Goal: Task Accomplishment & Management: Use online tool/utility

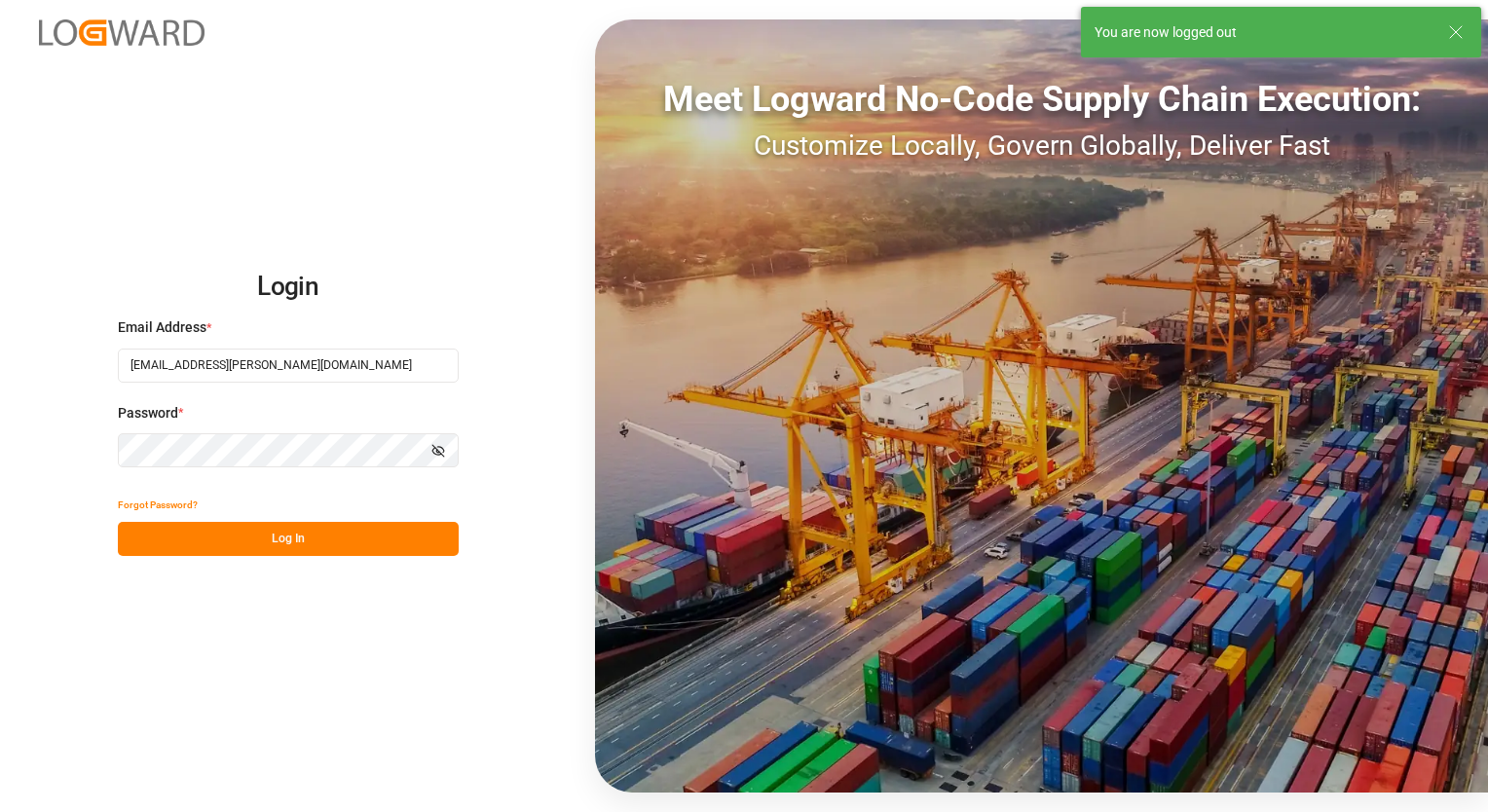
click at [294, 543] on button "Log In" at bounding box center [288, 539] width 341 height 34
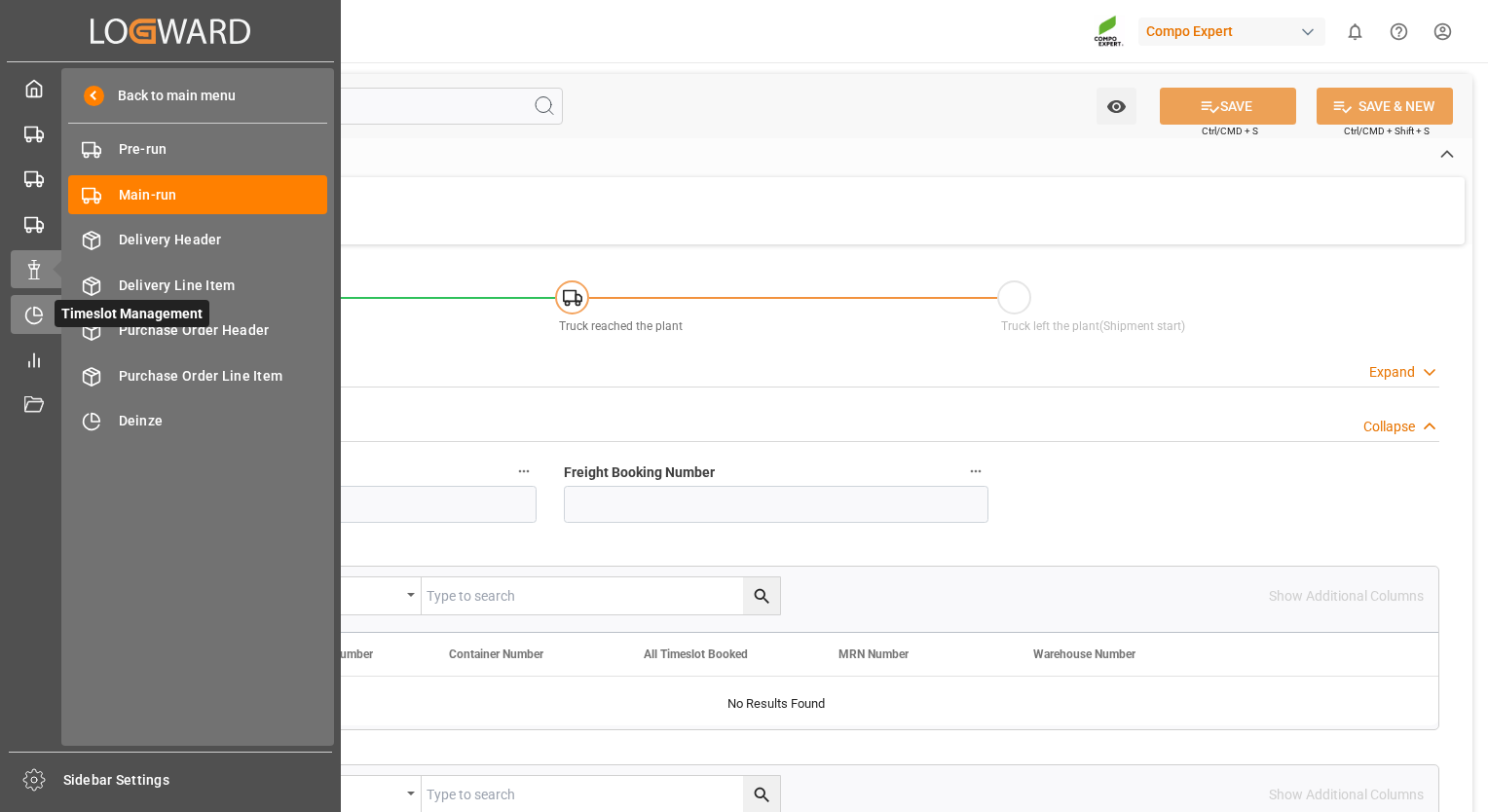
type input "45"
type input "27090"
type input "0"
type input "27090"
type input "[DATE] 00:00"
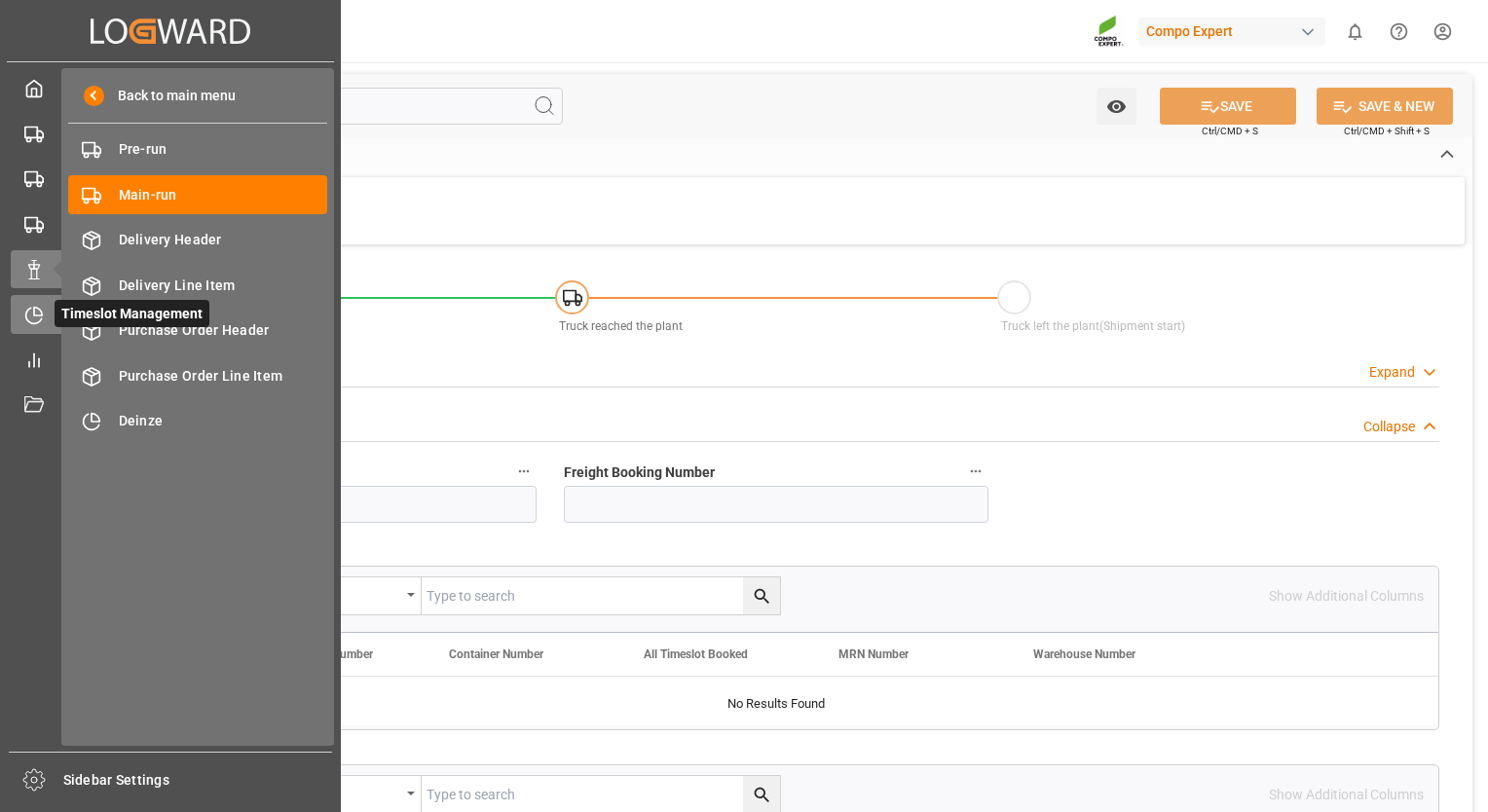
type input "[DATE] 10:56"
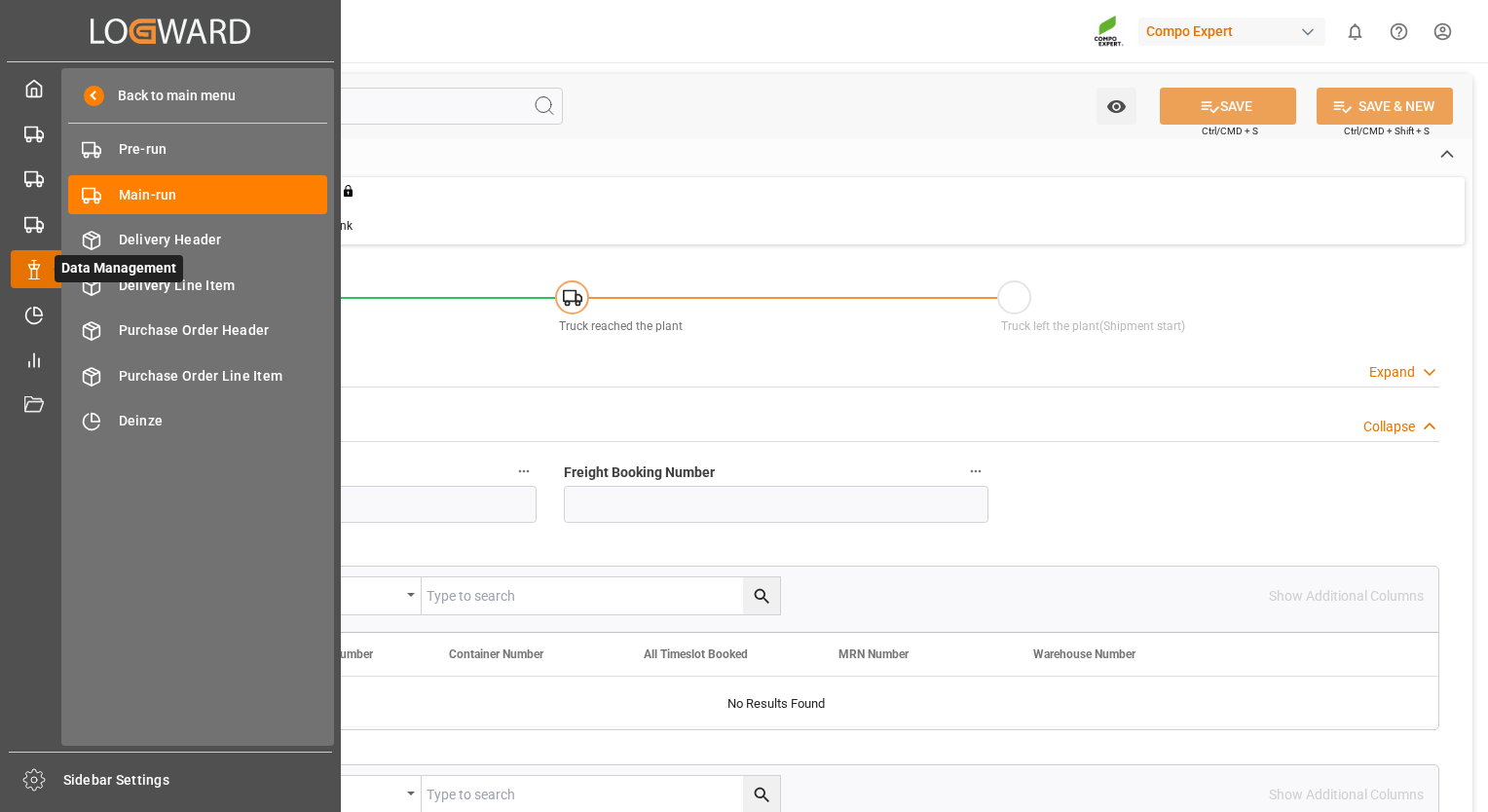
click at [32, 282] on div "Data Management Data Management" at bounding box center [171, 269] width 319 height 38
click at [42, 317] on icon at bounding box center [34, 315] width 20 height 20
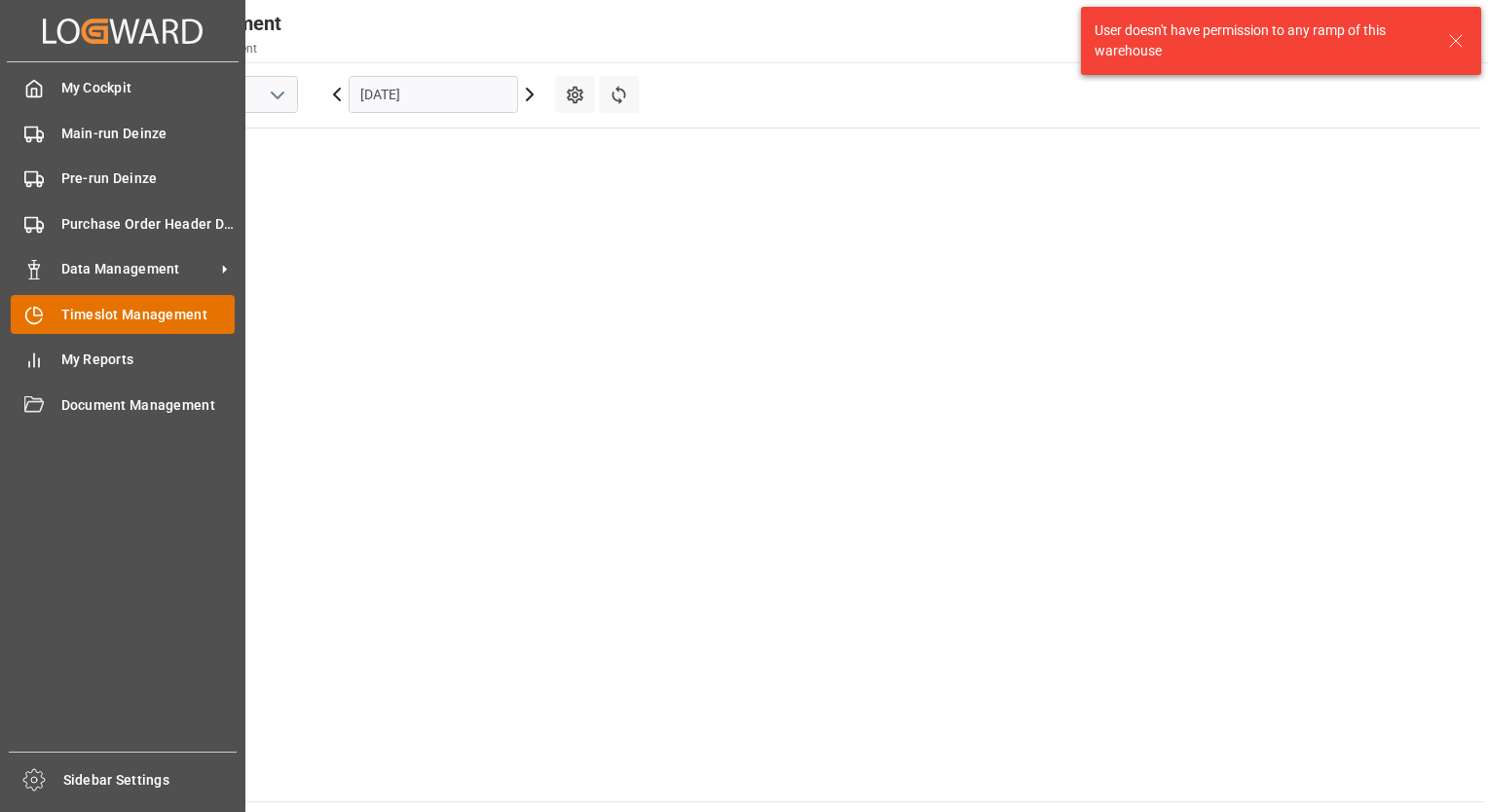
click at [84, 313] on span "Timeslot Management" at bounding box center [148, 314] width 175 height 20
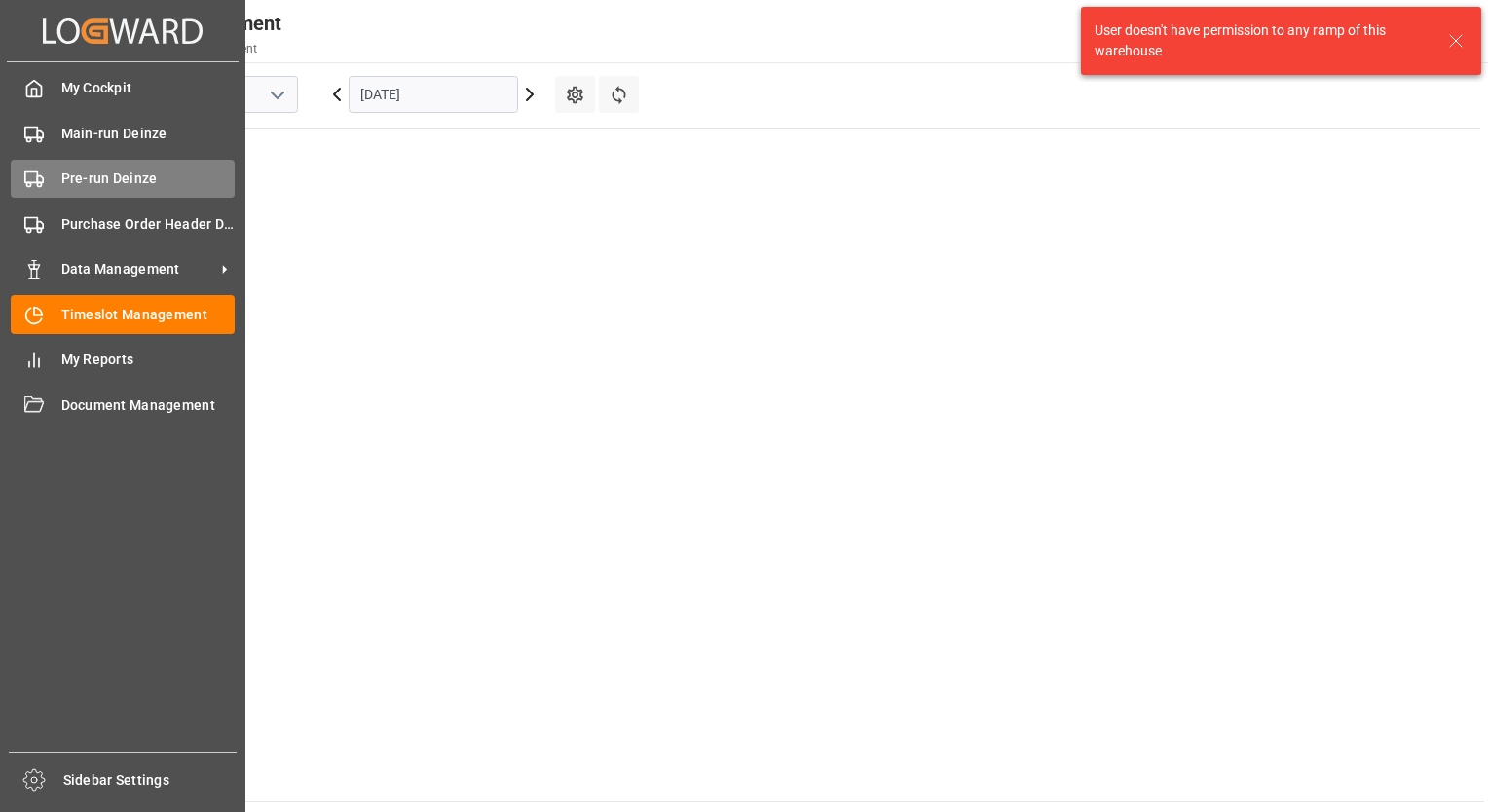
scroll to position [1337, 0]
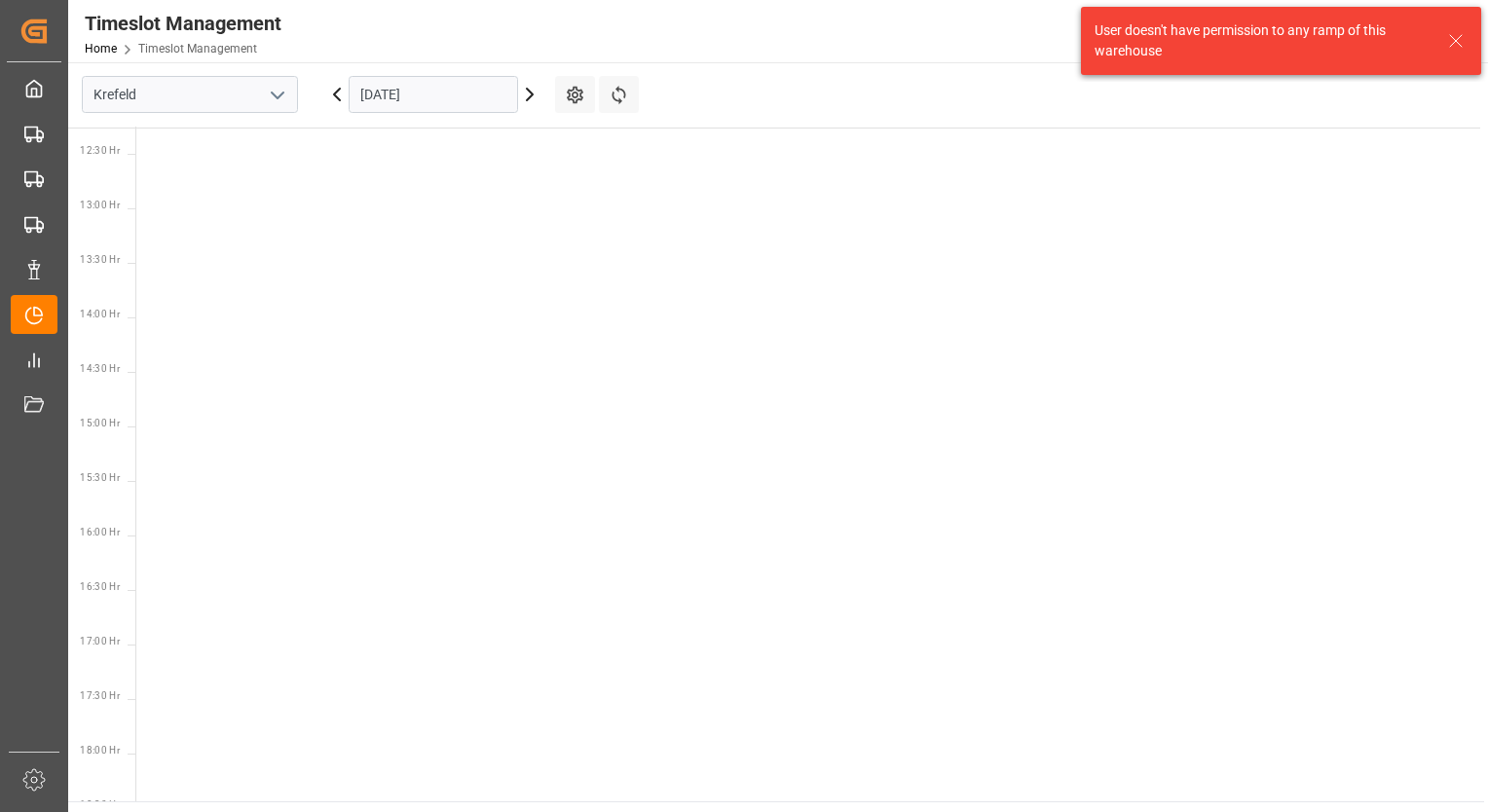
click at [280, 97] on icon "open menu" at bounding box center [276, 95] width 23 height 23
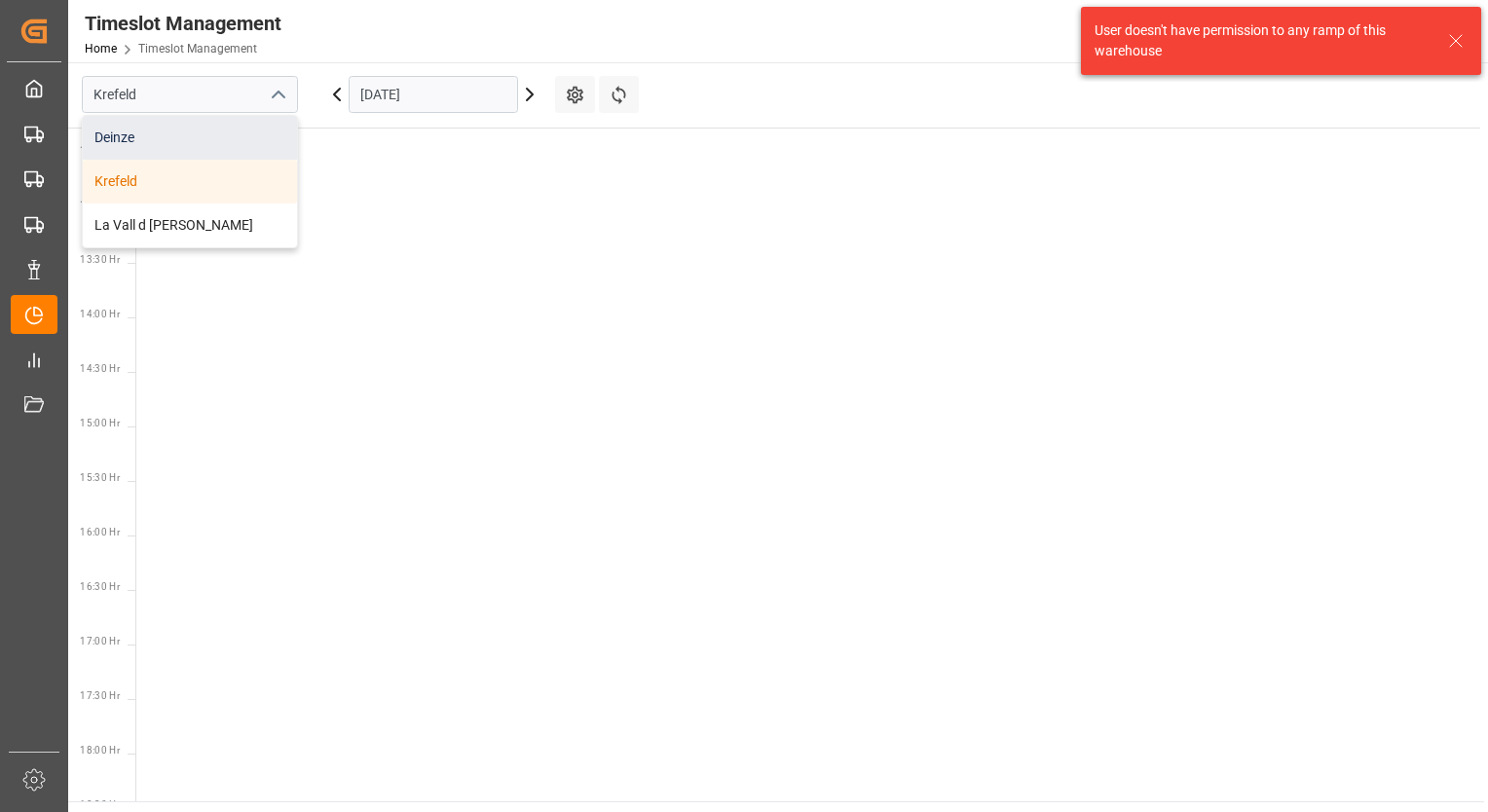
click at [172, 139] on div "Deinze" at bounding box center [190, 138] width 215 height 44
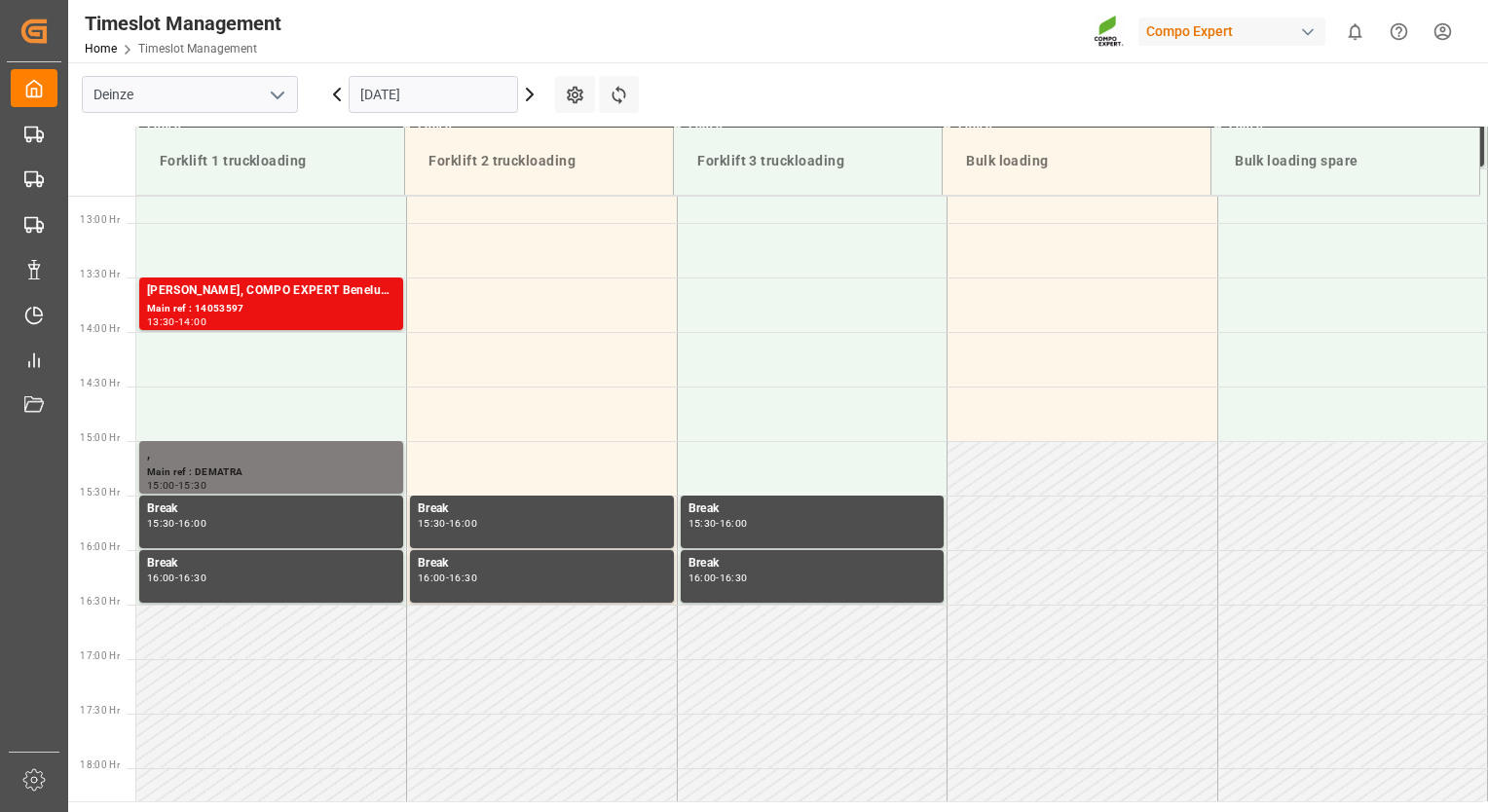
scroll to position [1405, 0]
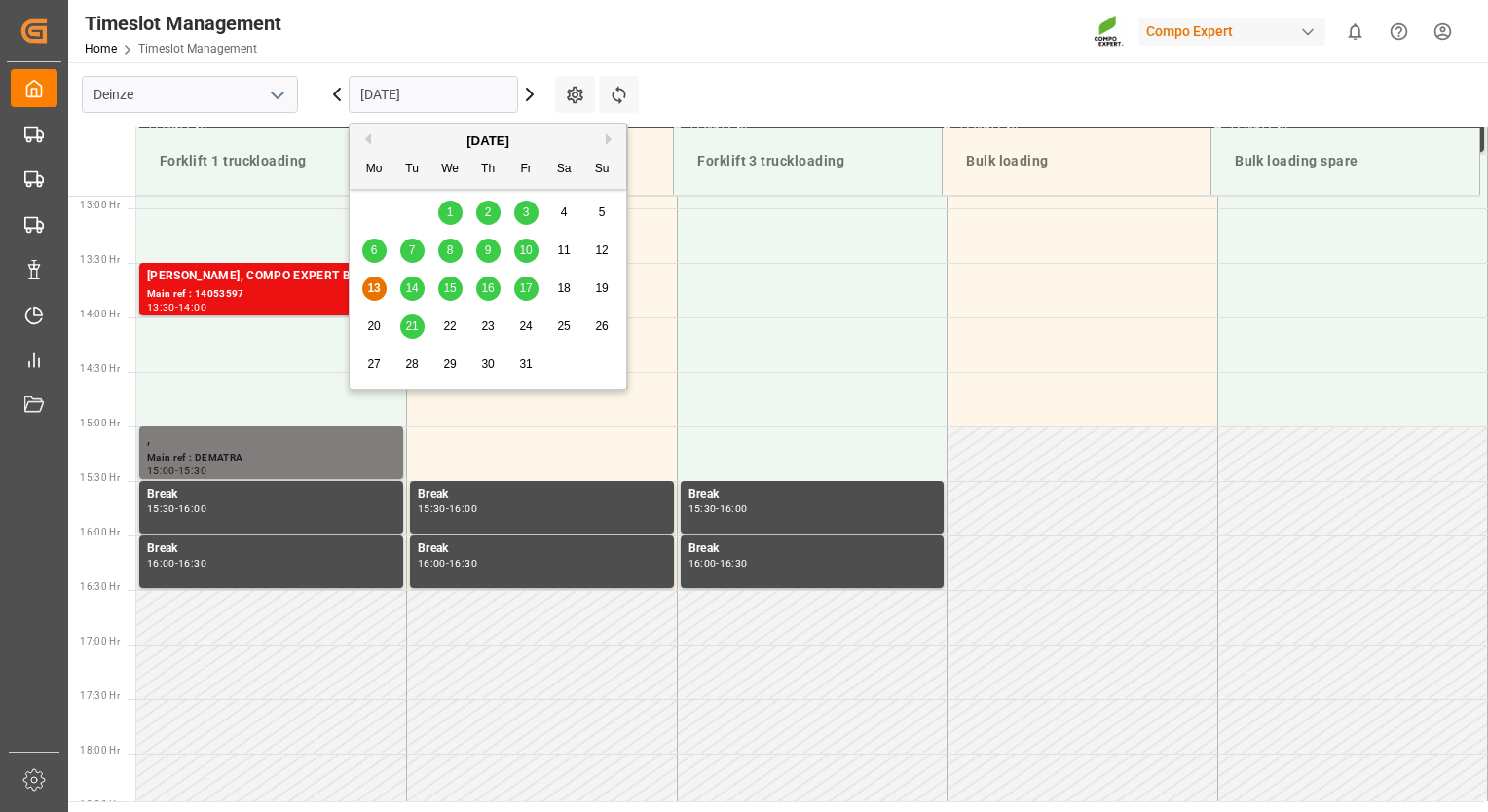
click at [431, 100] on input "[DATE]" at bounding box center [433, 94] width 170 height 37
click at [411, 286] on span "14" at bounding box center [411, 288] width 13 height 14
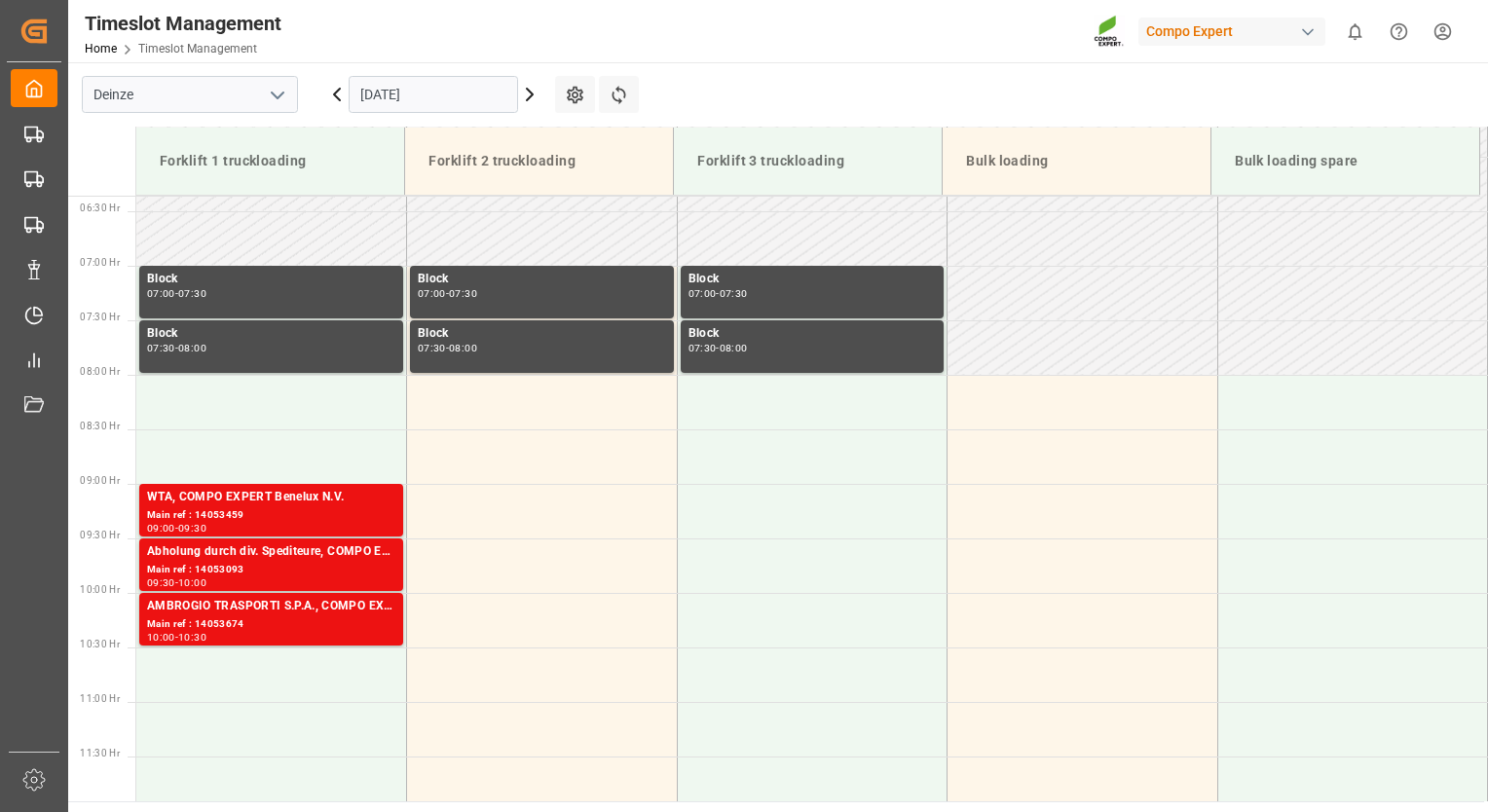
scroll to position [723, 0]
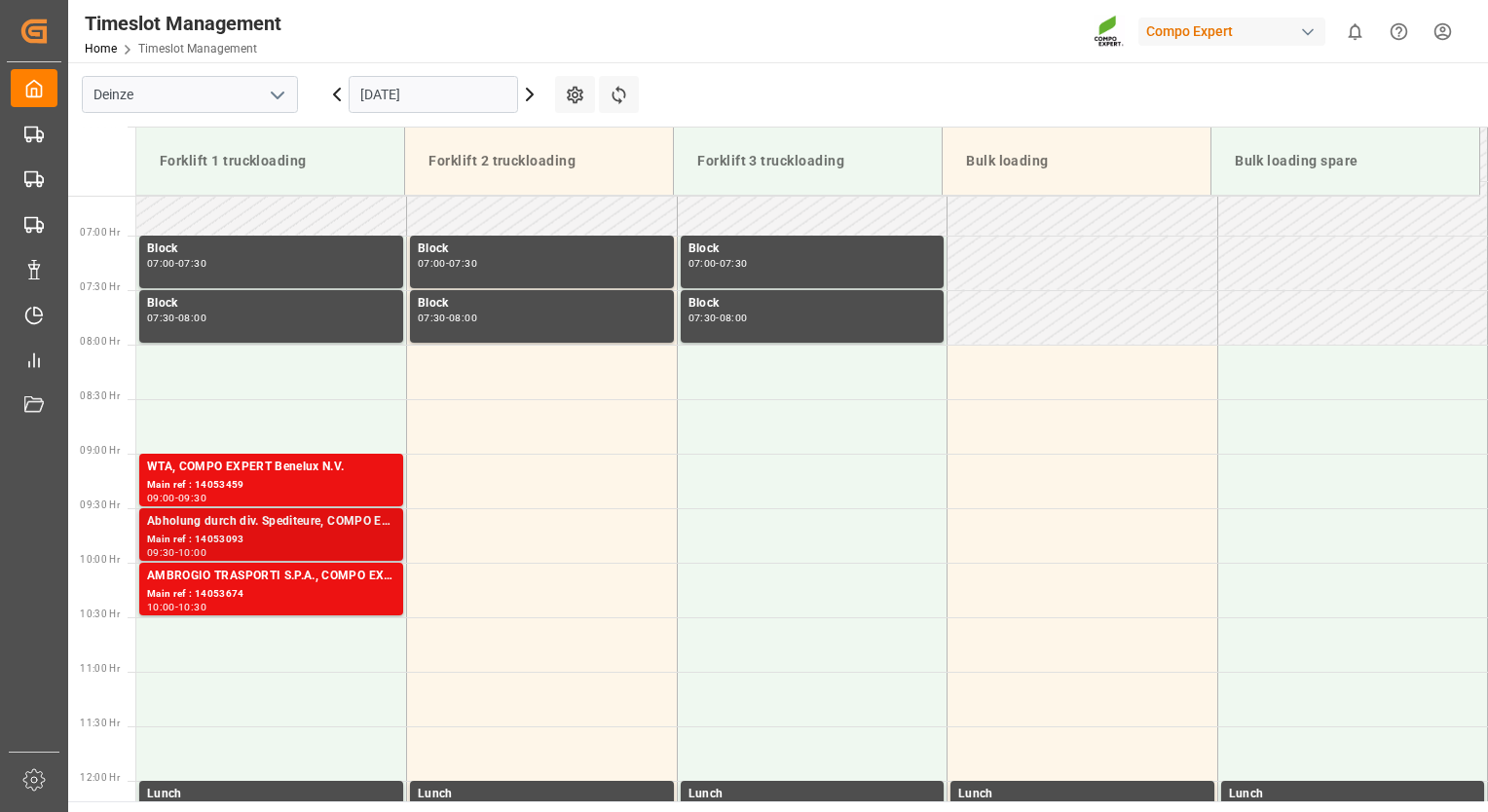
click at [290, 538] on div "Main ref : 14053093" at bounding box center [270, 540] width 248 height 17
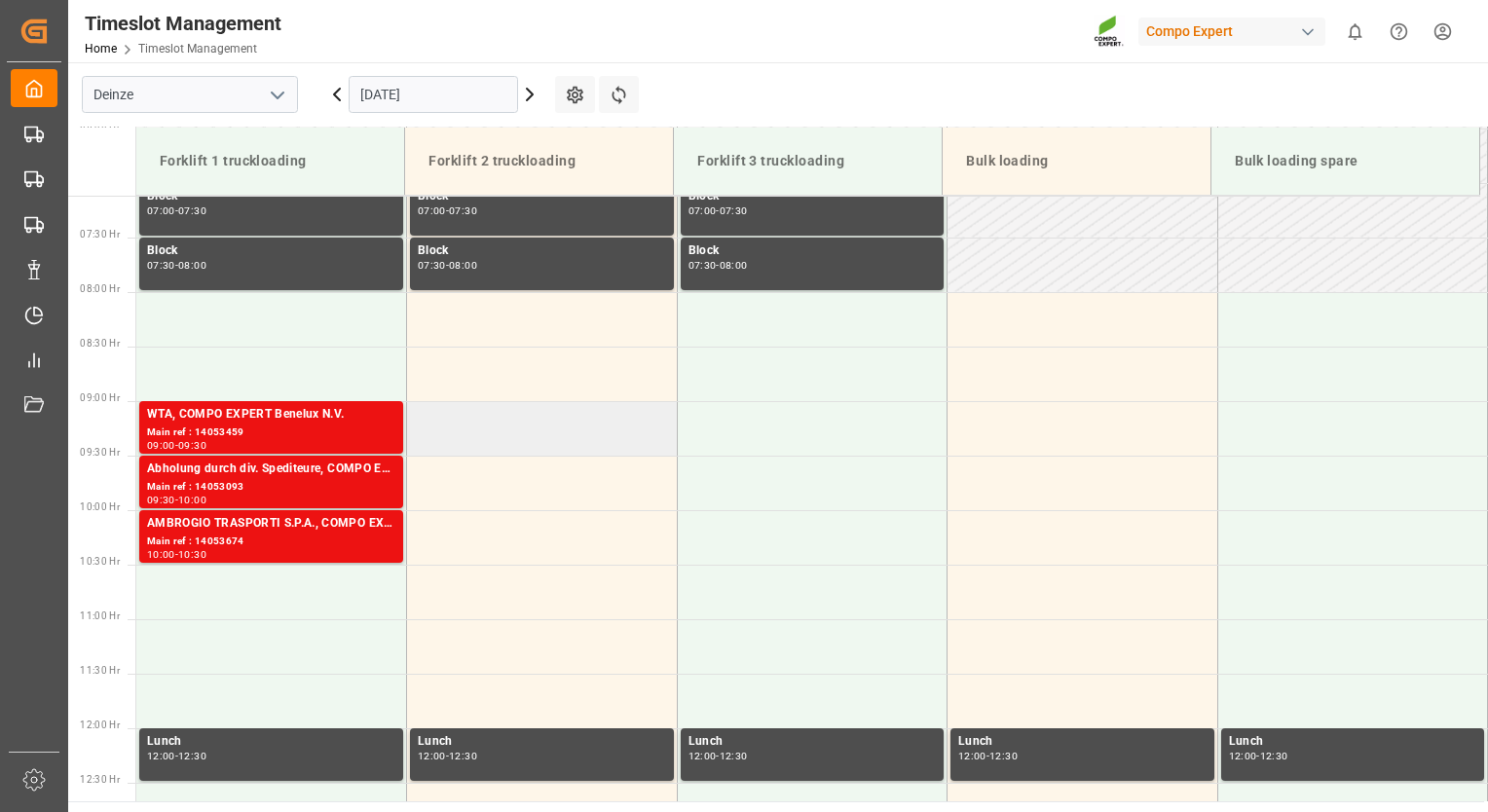
scroll to position [821, 0]
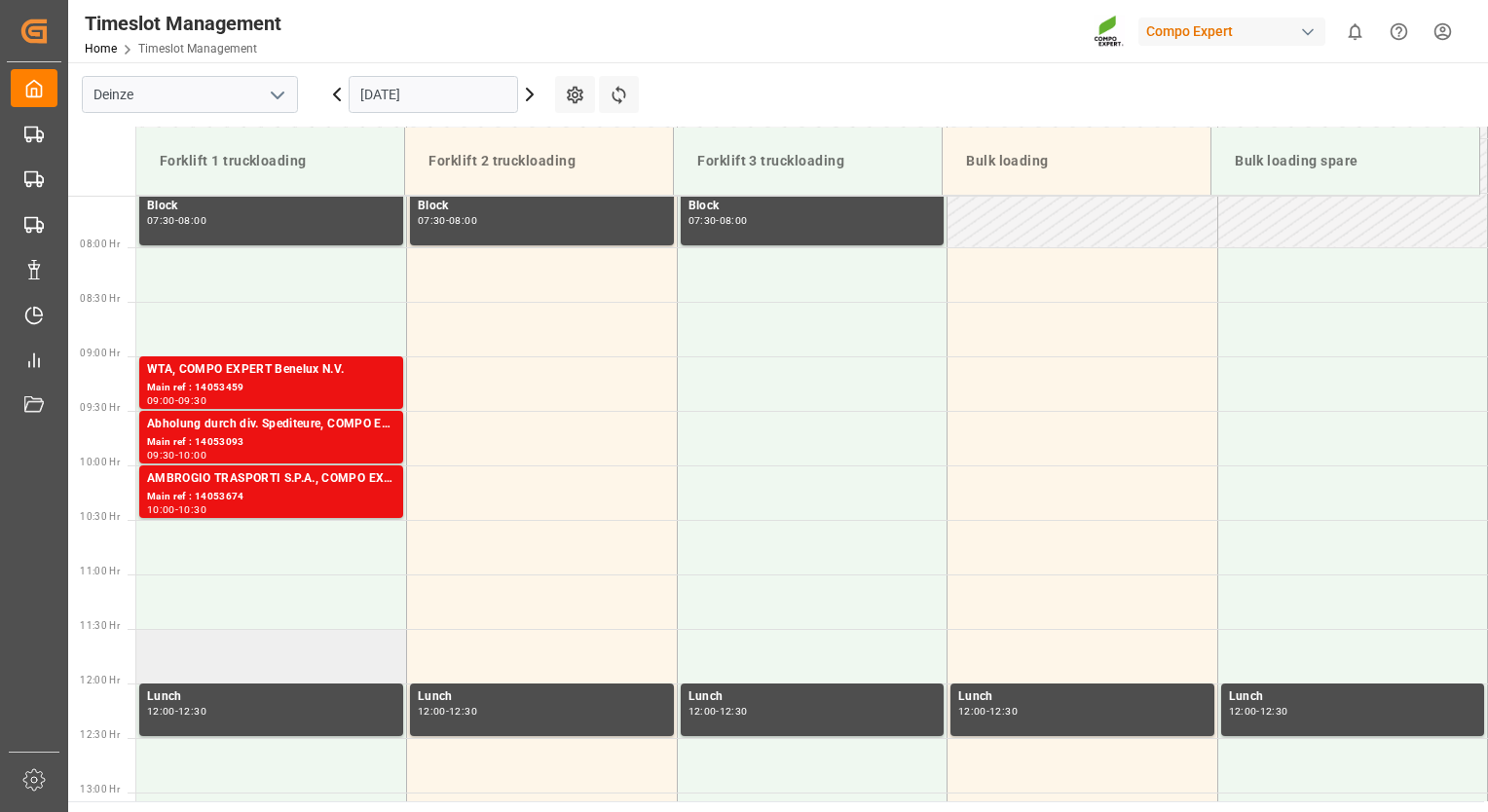
click at [177, 656] on td at bounding box center [271, 655] width 270 height 55
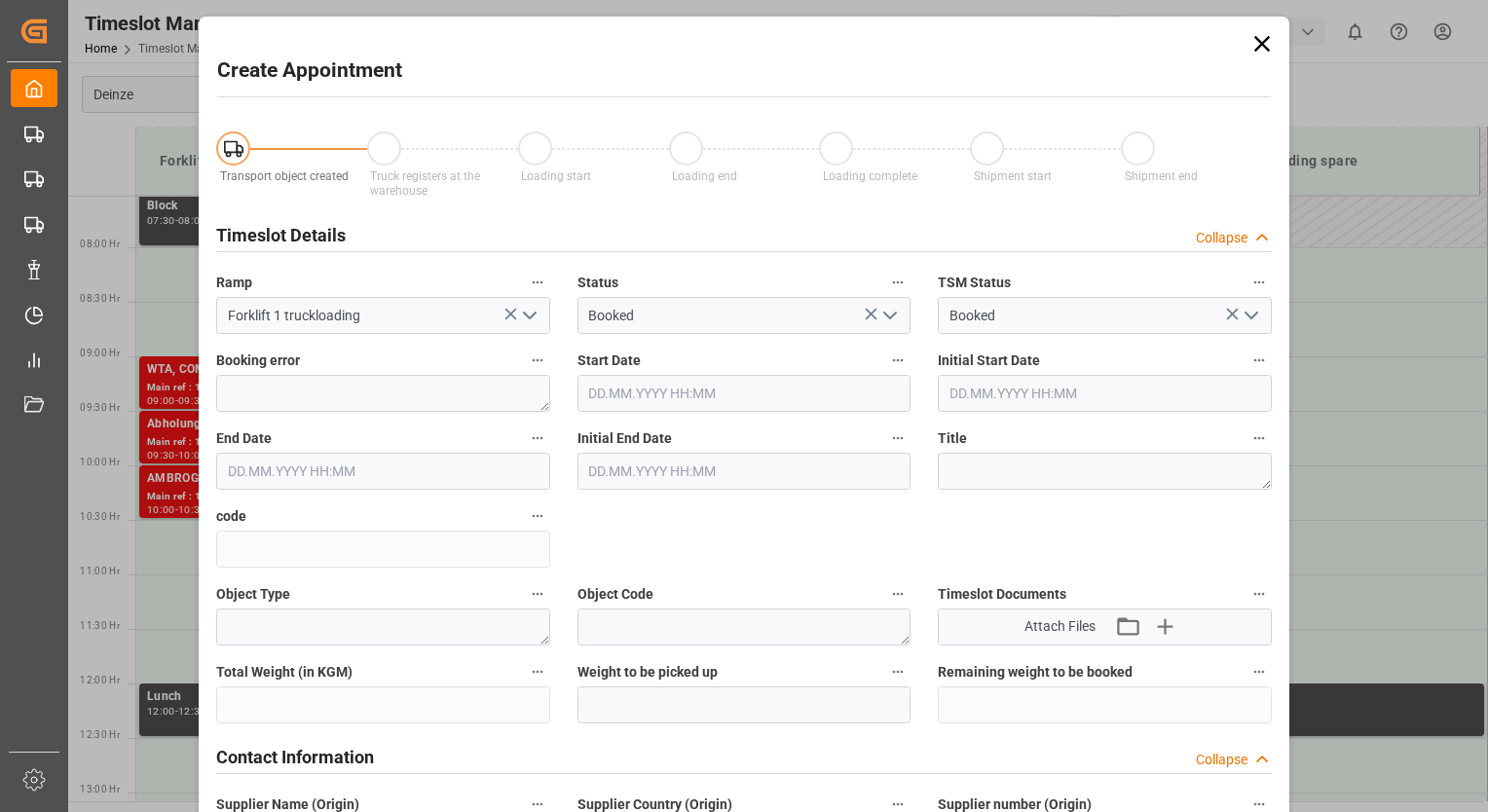
type input "[DATE] 11:30"
type input "[DATE] 12:00"
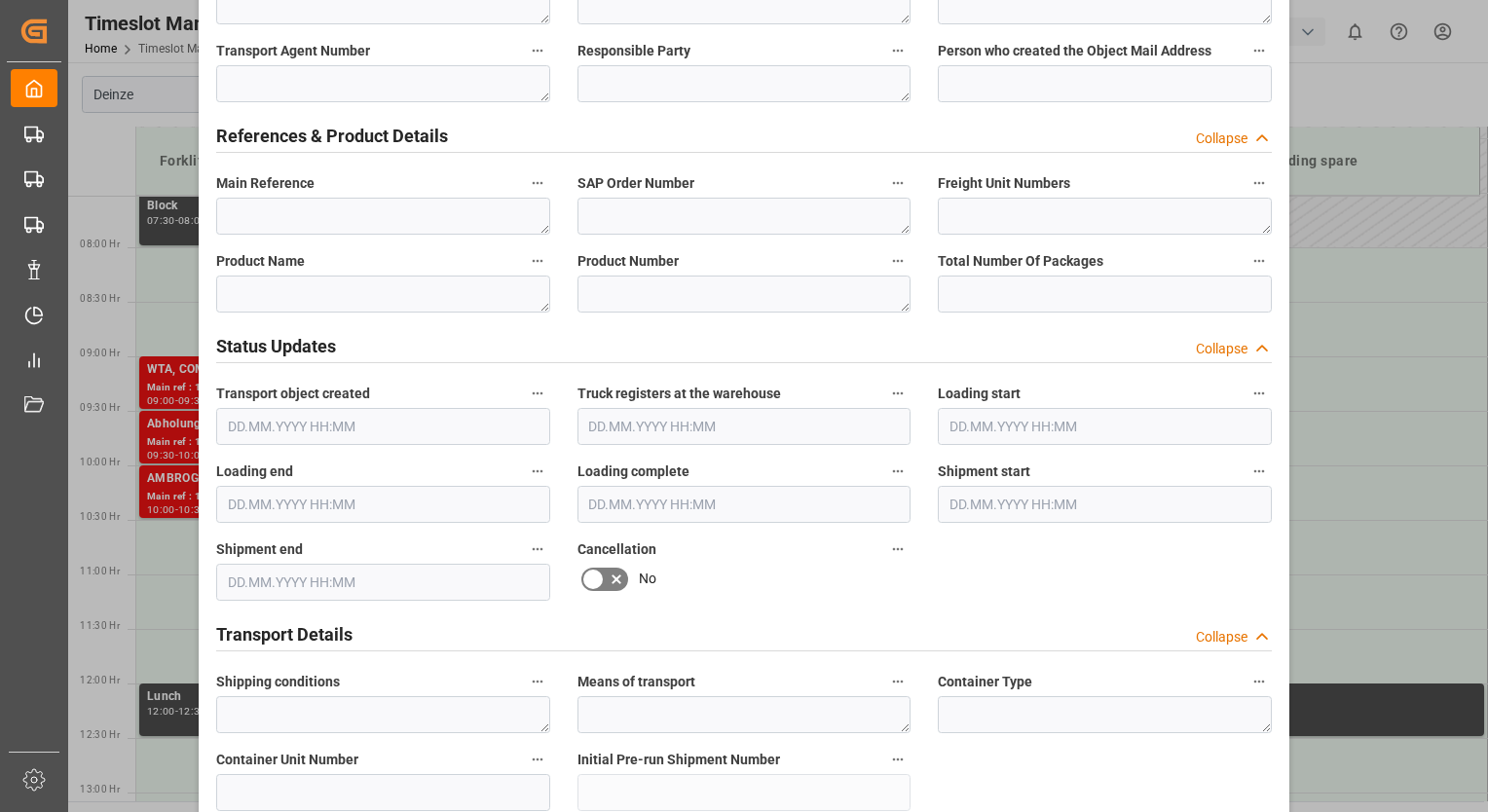
scroll to position [876, 0]
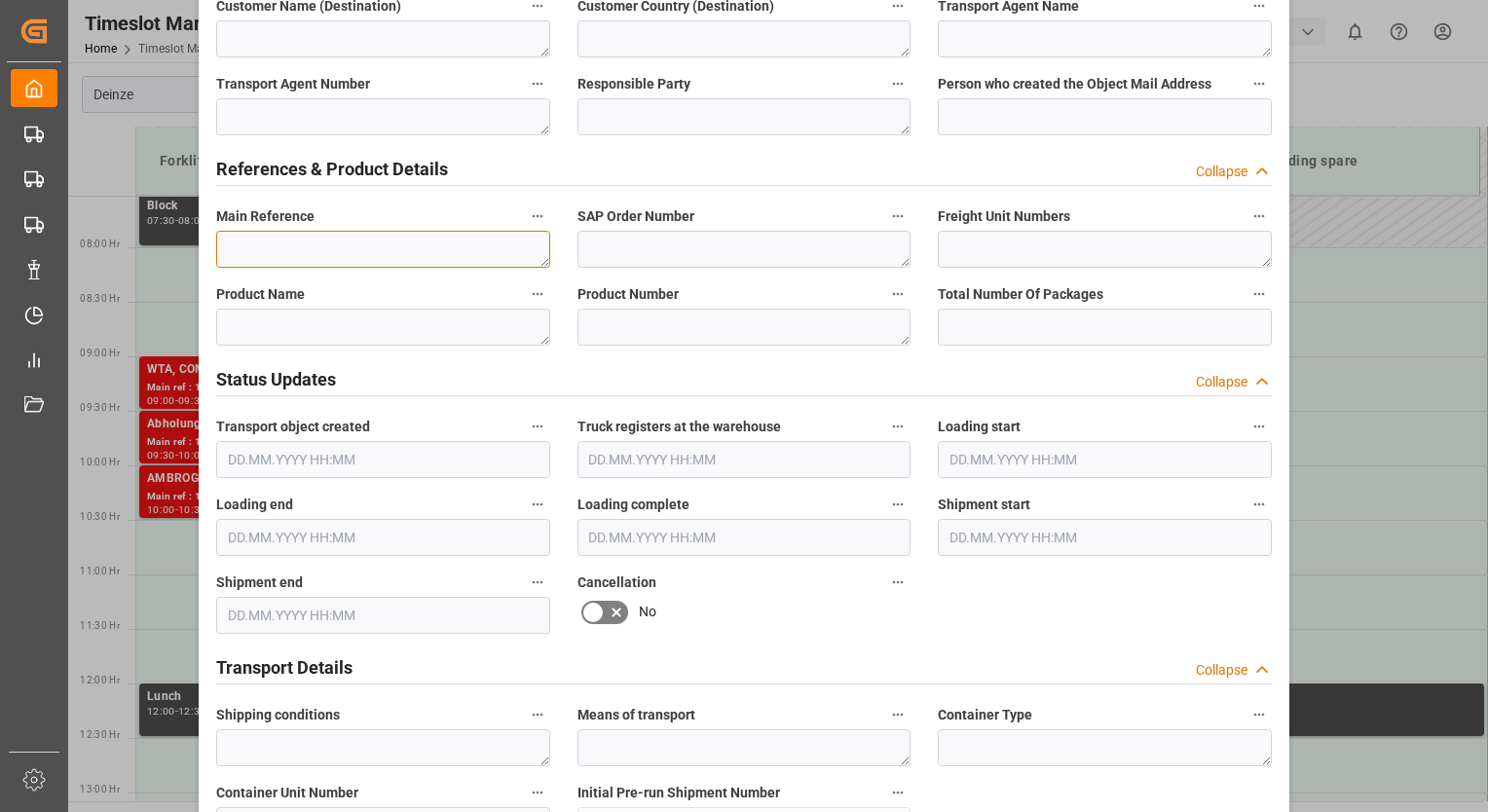
click at [260, 246] on textarea at bounding box center [383, 248] width 334 height 37
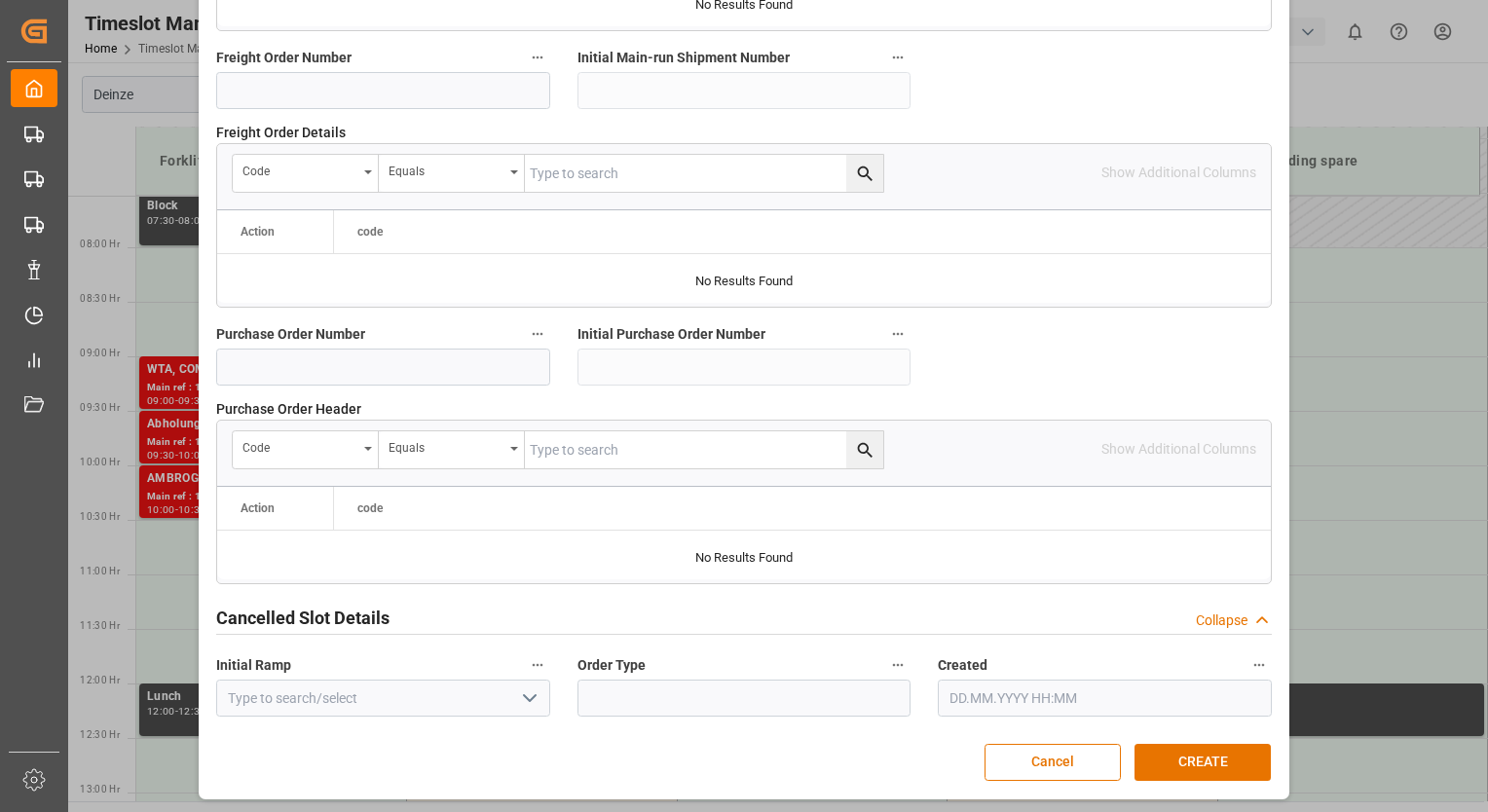
scroll to position [1888, 0]
type textarea "LOSSEN 4 PAL FOLIE CONSUMER FIRMA RVC"
click at [1211, 762] on button "CREATE" at bounding box center [1203, 761] width 137 height 37
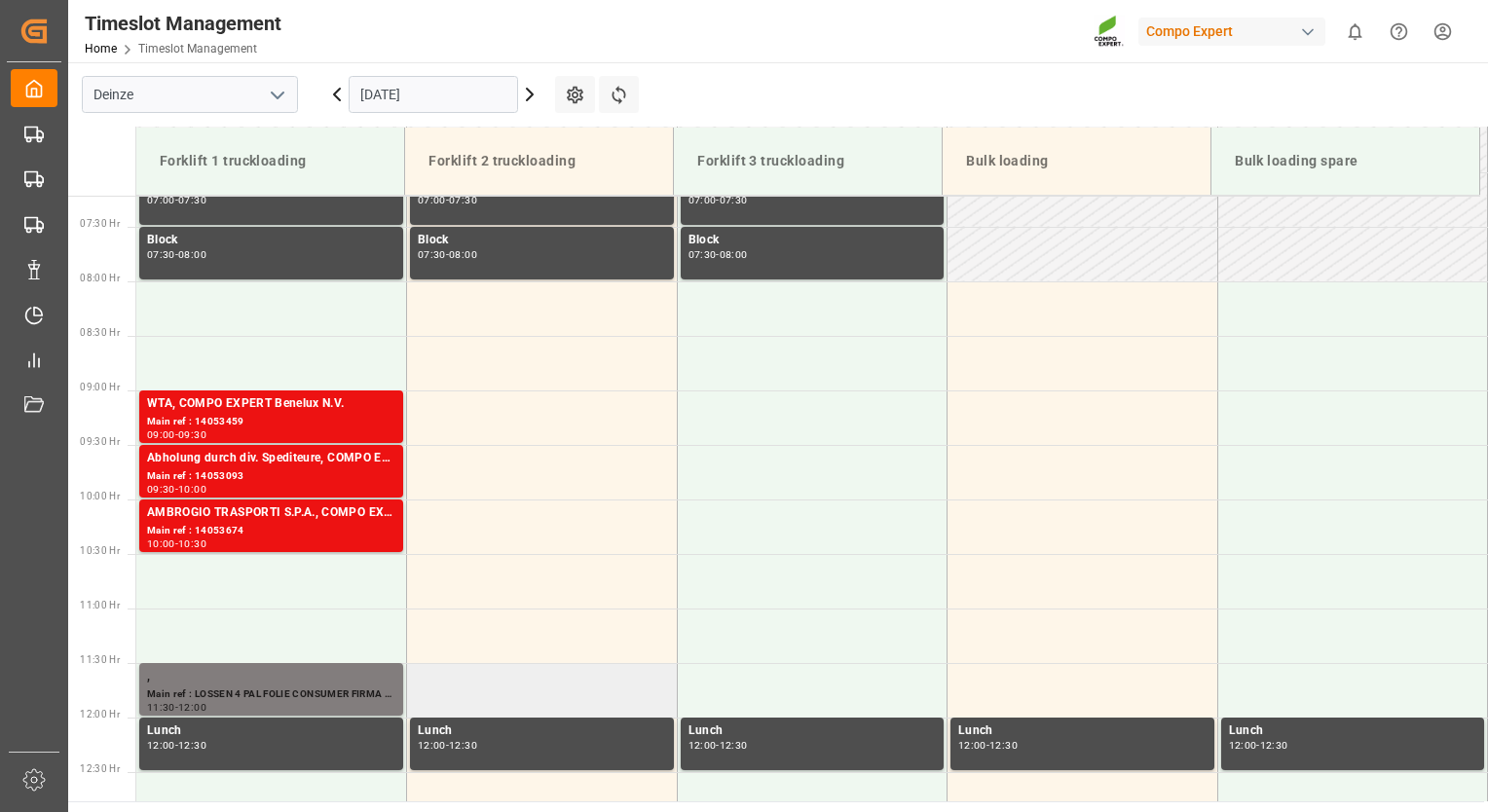
scroll to position [786, 0]
click at [527, 99] on icon at bounding box center [530, 95] width 6 height 12
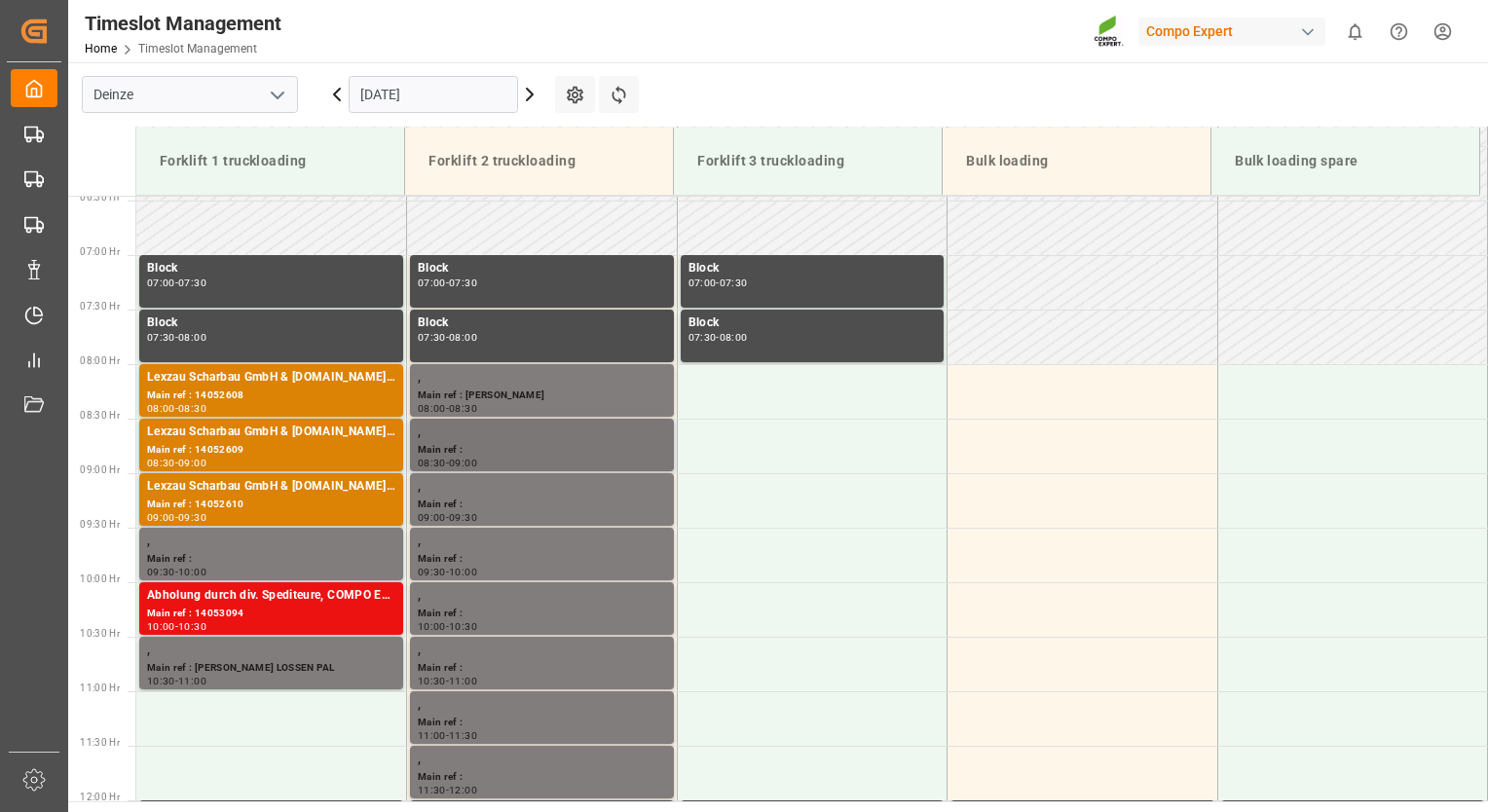
scroll to position [735, 0]
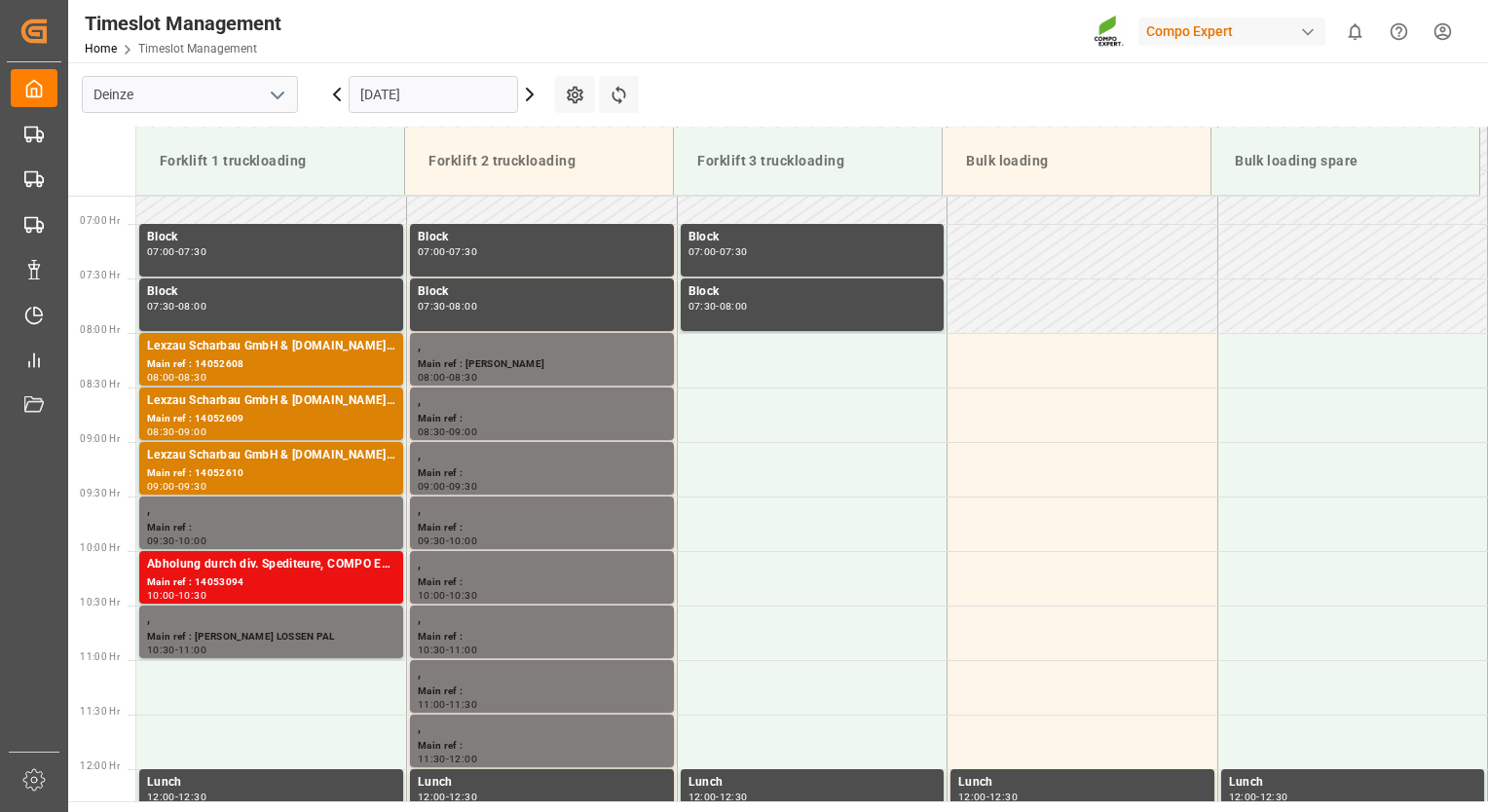
click at [534, 100] on icon at bounding box center [529, 94] width 23 height 23
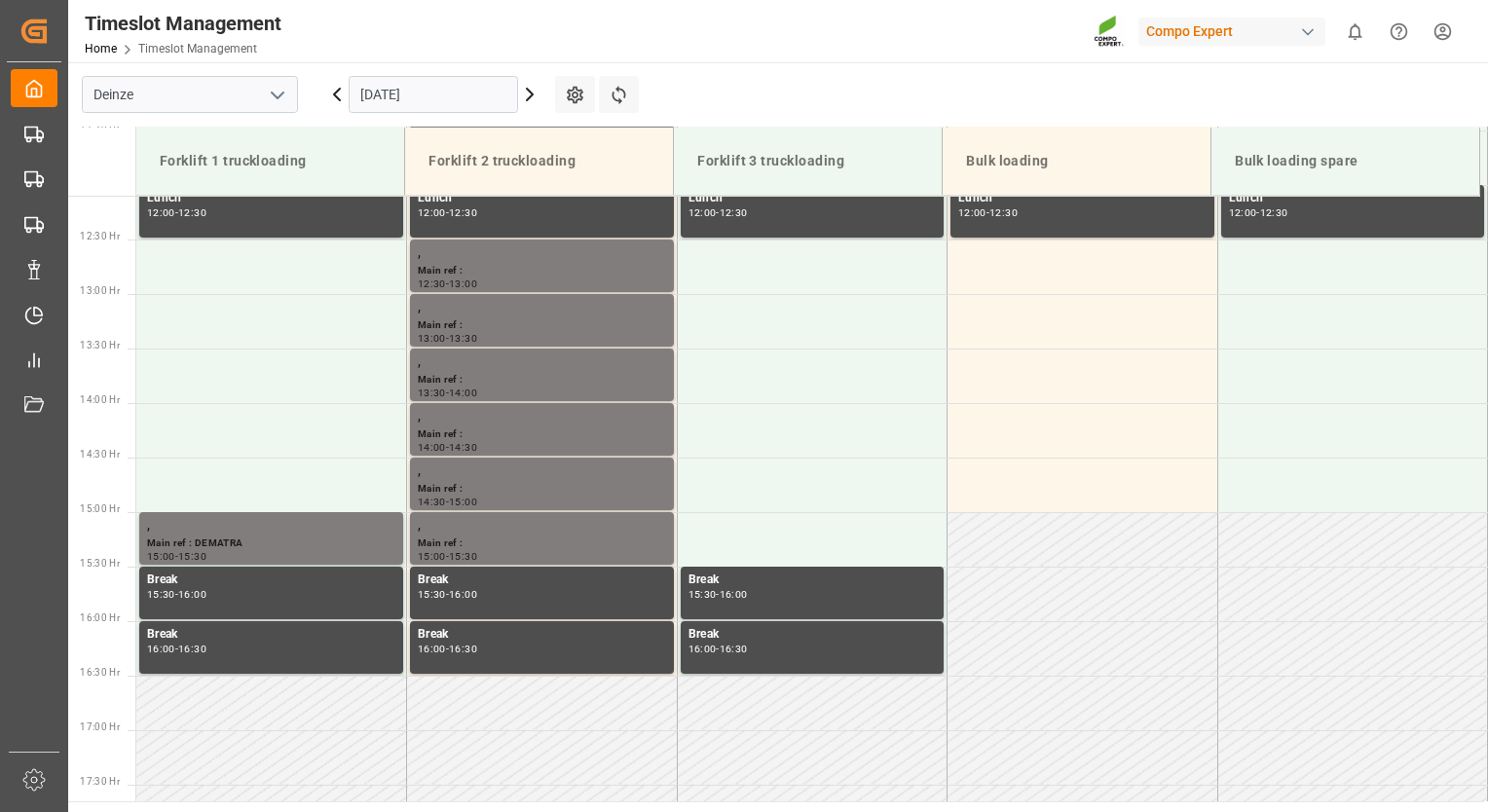
scroll to position [1124, 0]
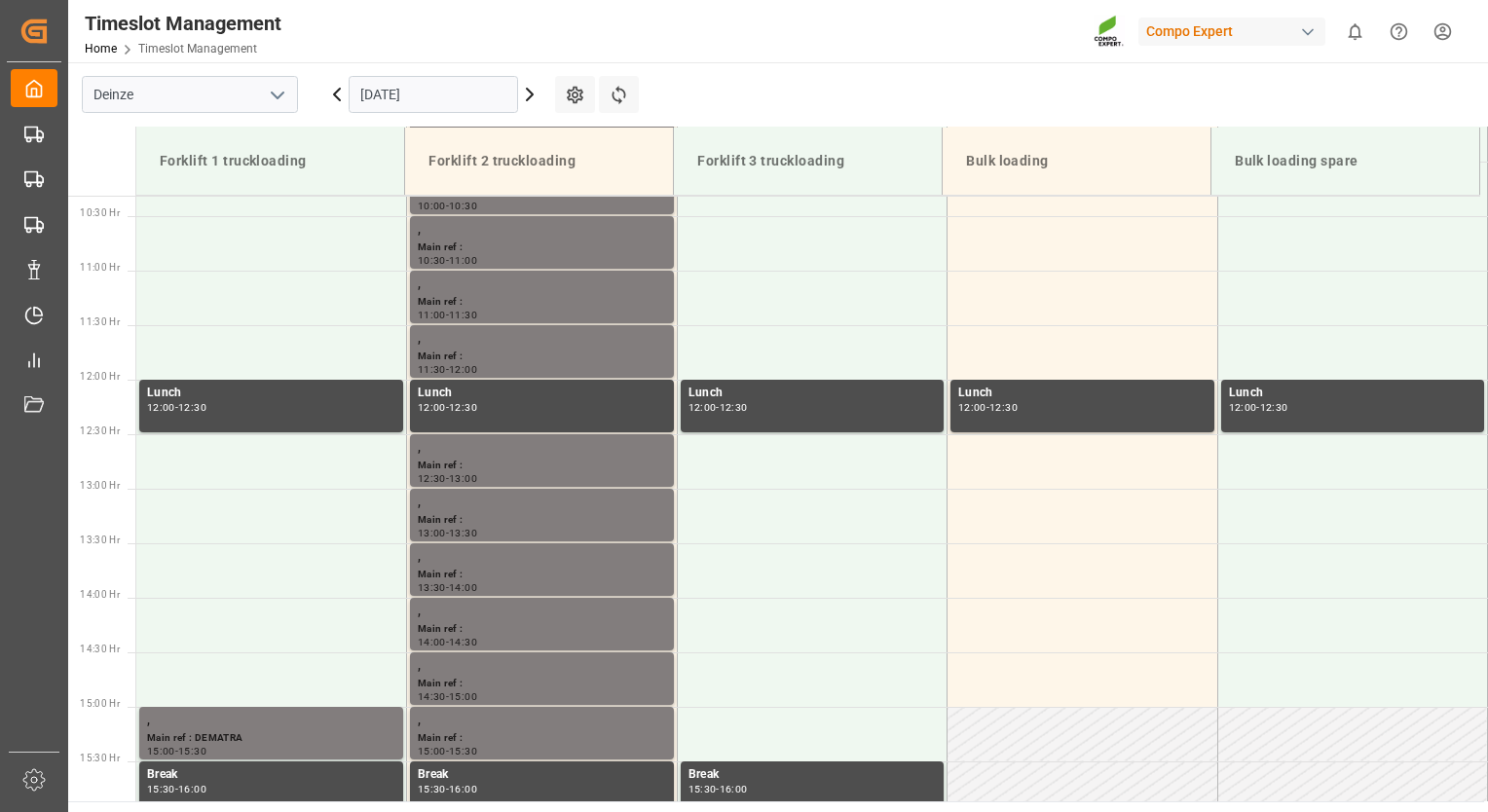
click at [526, 91] on icon at bounding box center [529, 94] width 23 height 23
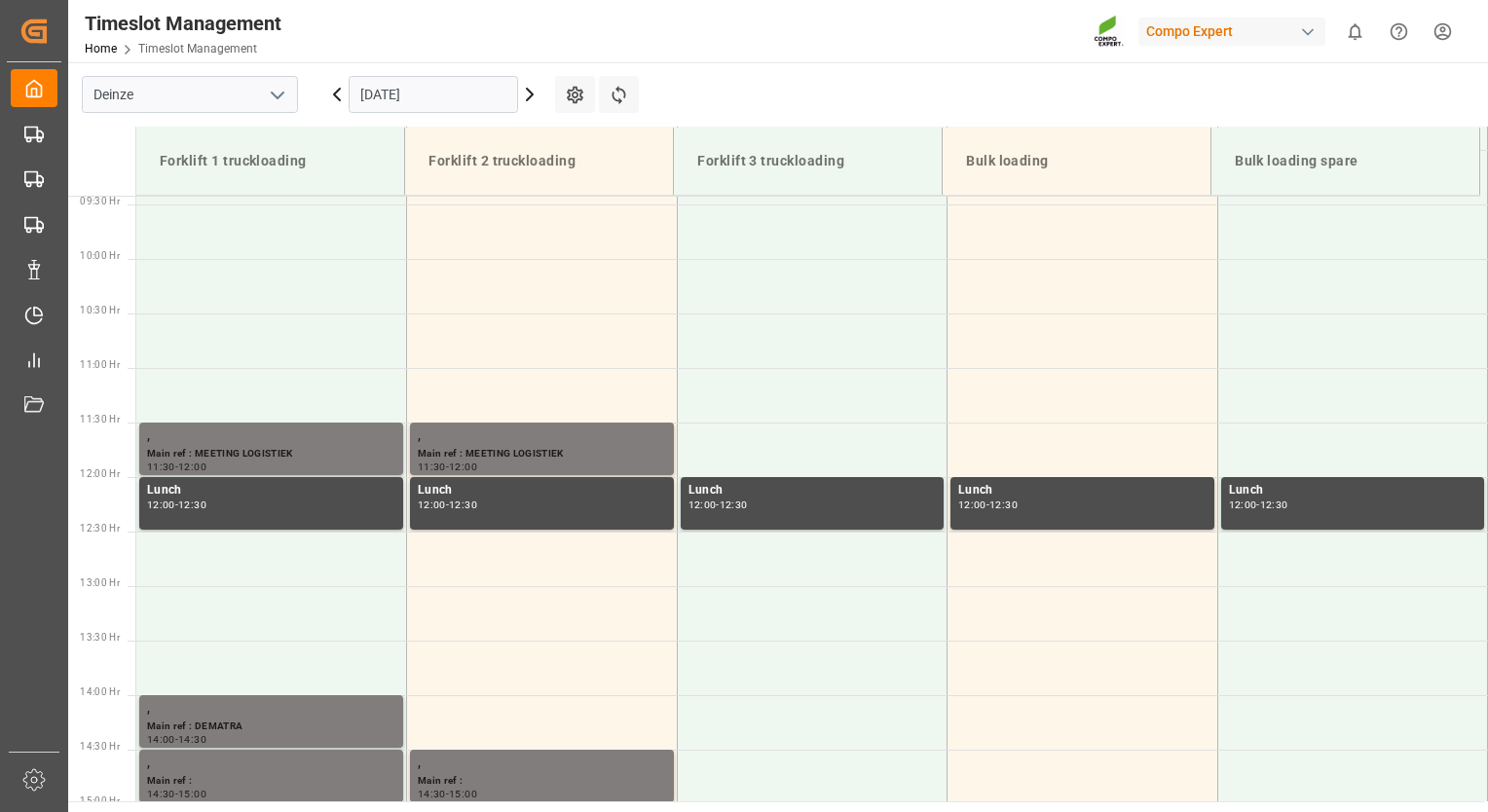
scroll to position [832, 0]
